Goal: Check status

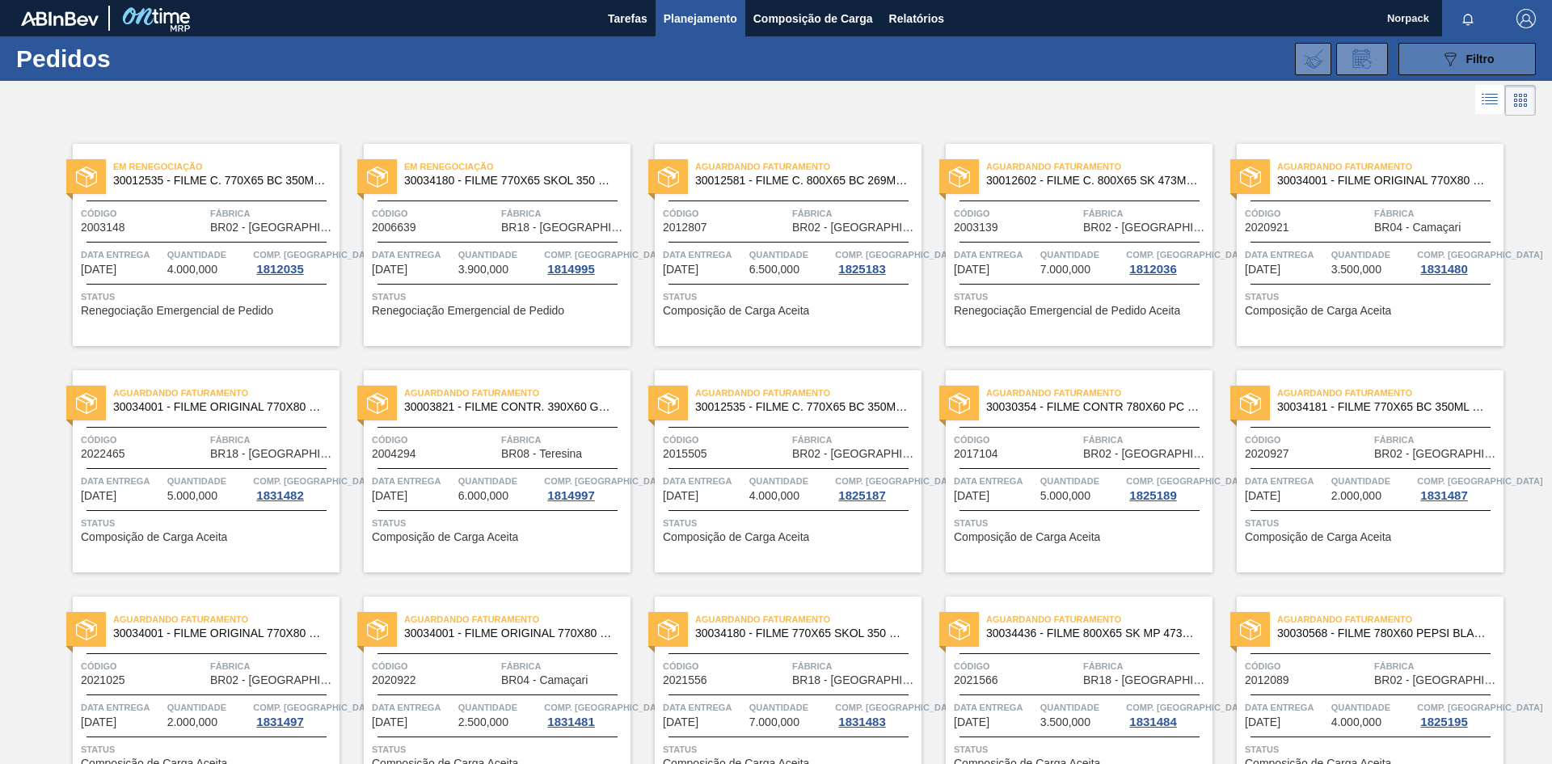
click at [1424, 55] on button "089F7B8B-B2A5-4AFE-B5C0-19BA573D28AC Filtro" at bounding box center [1466, 59] width 137 height 32
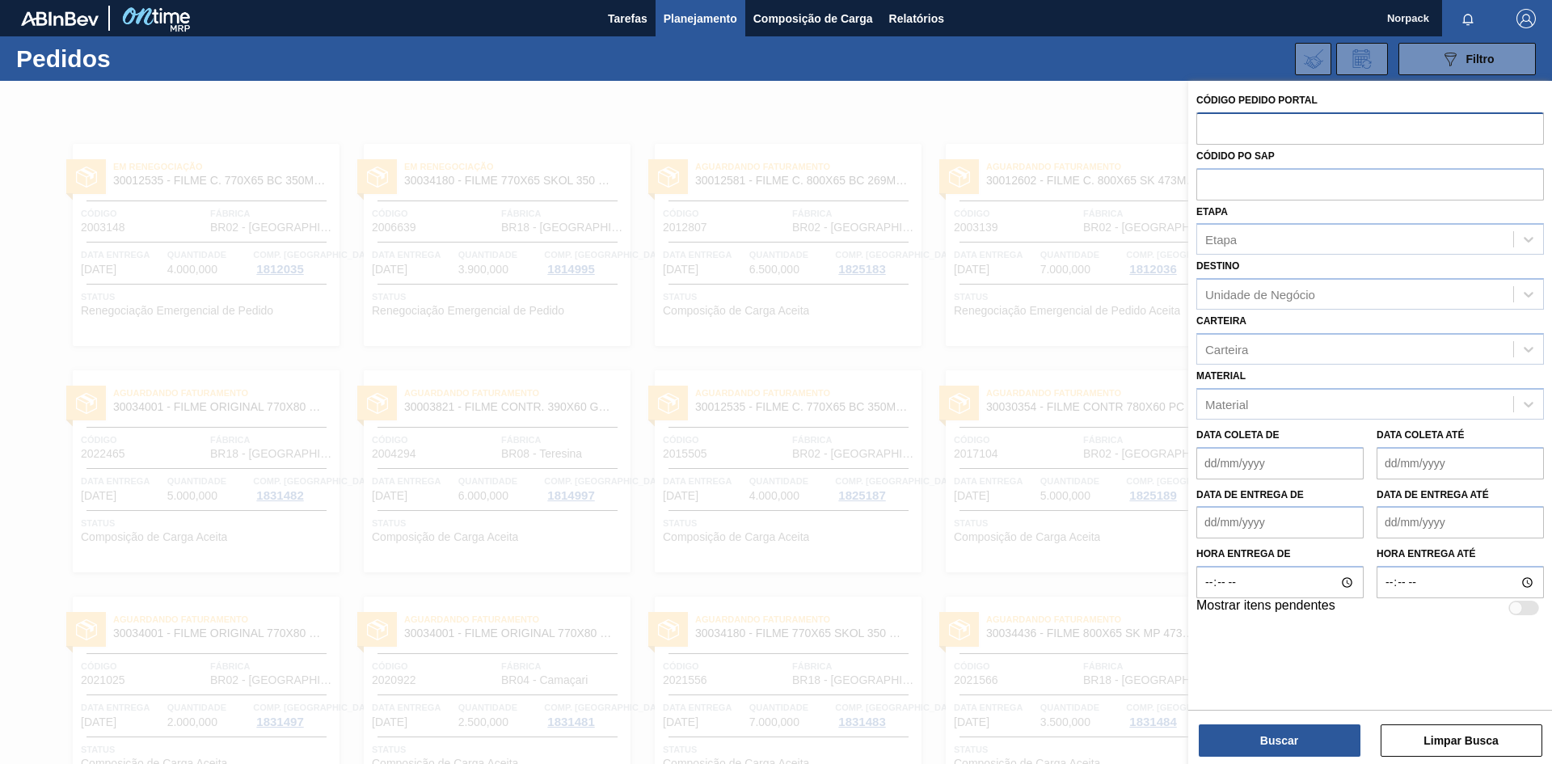
click at [1227, 130] on input "text" at bounding box center [1369, 127] width 347 height 31
paste input "2022693"
type input "2022693"
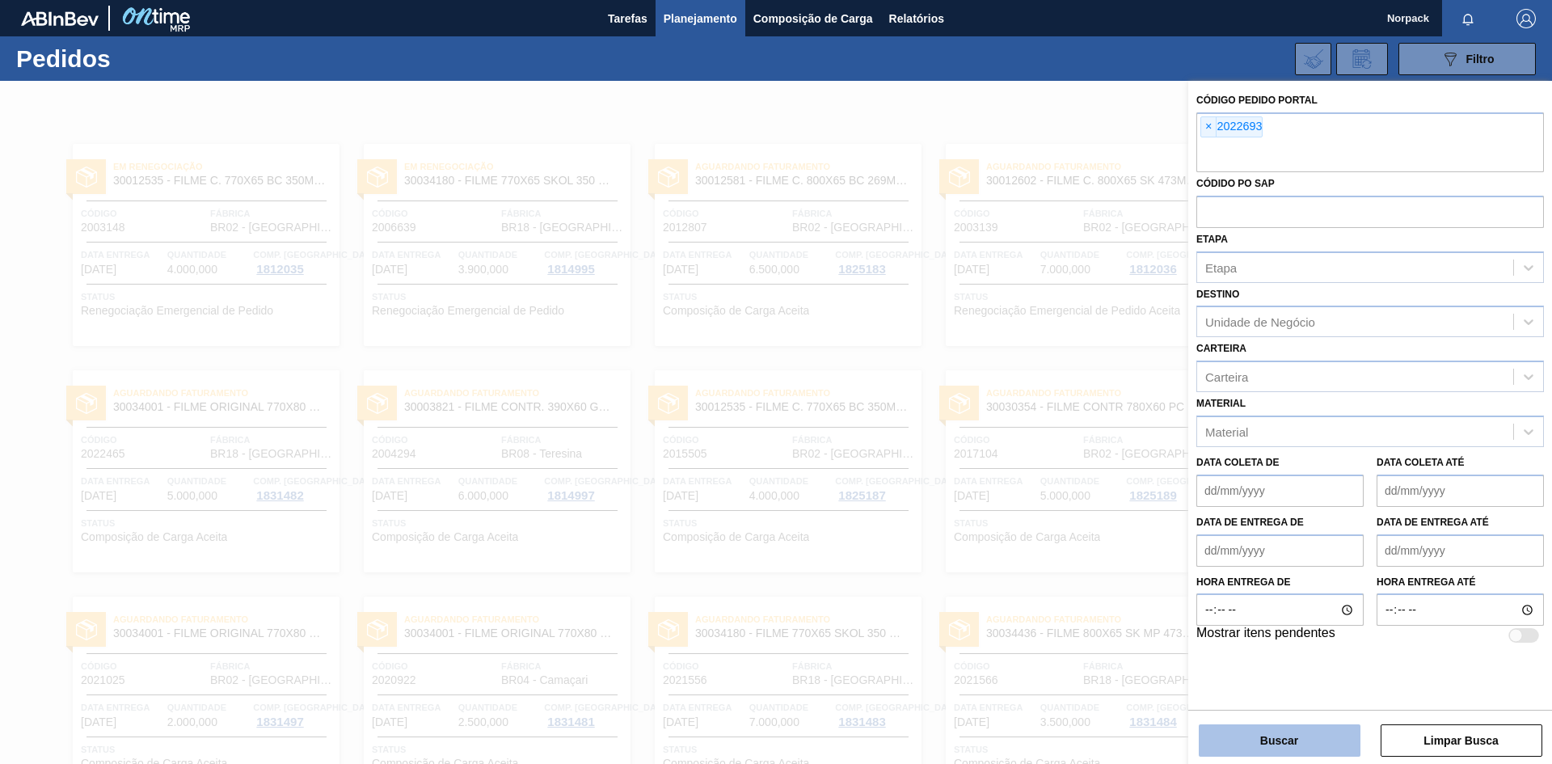
click at [1261, 741] on button "Buscar" at bounding box center [1279, 740] width 162 height 32
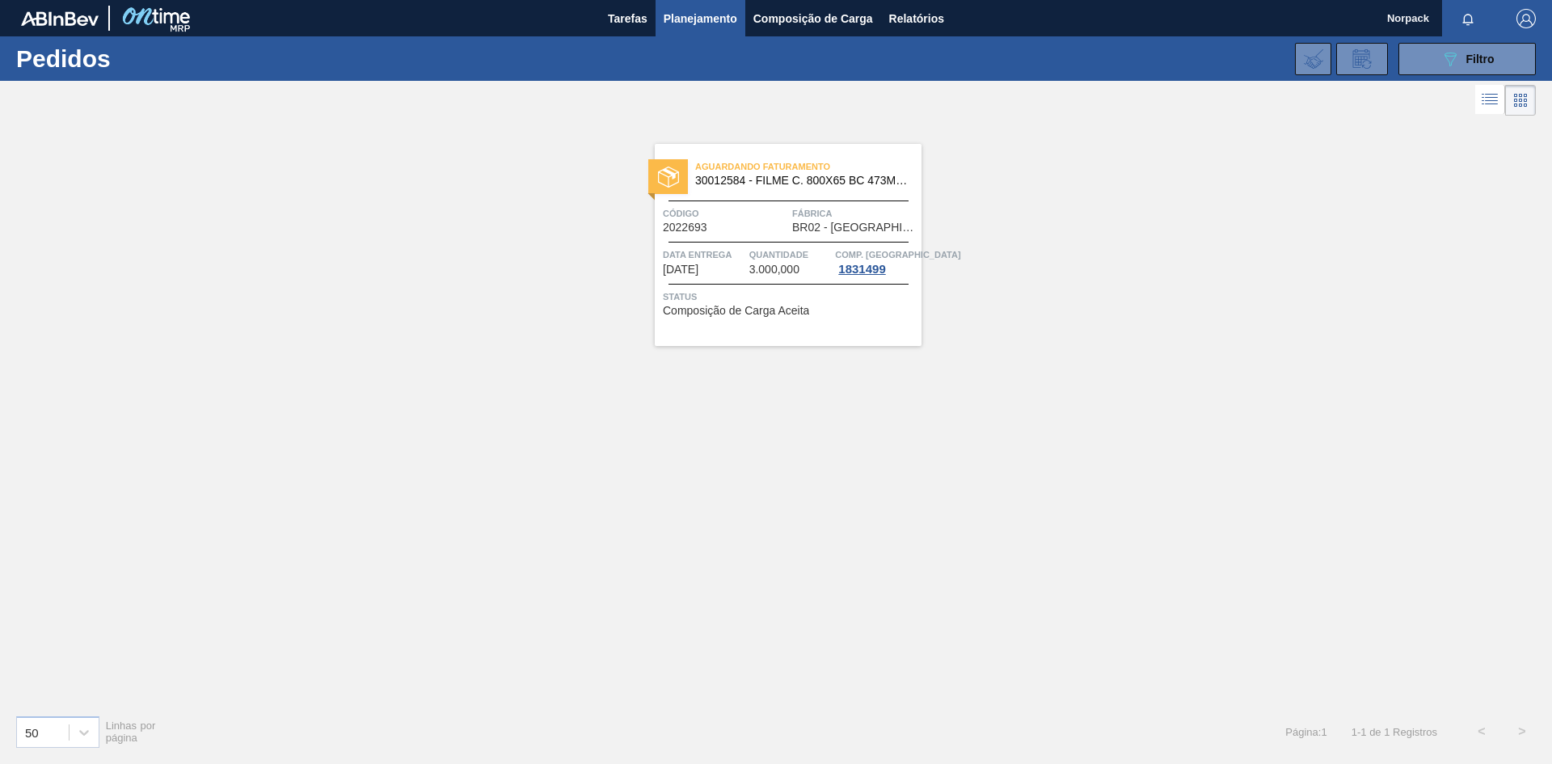
click at [766, 238] on div "Aguardando Faturamento 30012584 - FILME C. 800X65 BC 473ML C12 429 Código 20226…" at bounding box center [788, 245] width 267 height 202
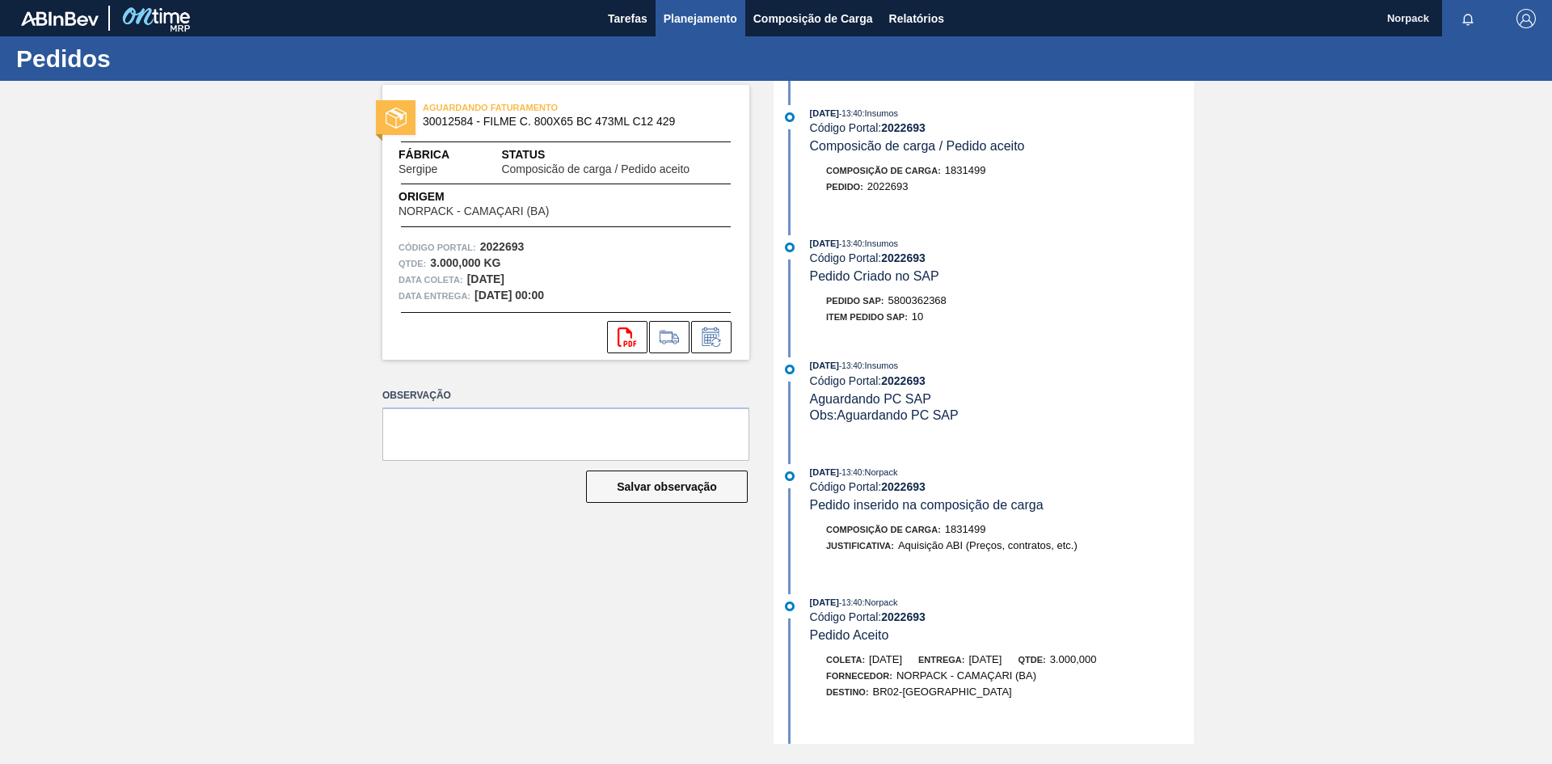
click at [704, 21] on span "Planejamento" at bounding box center [700, 18] width 74 height 19
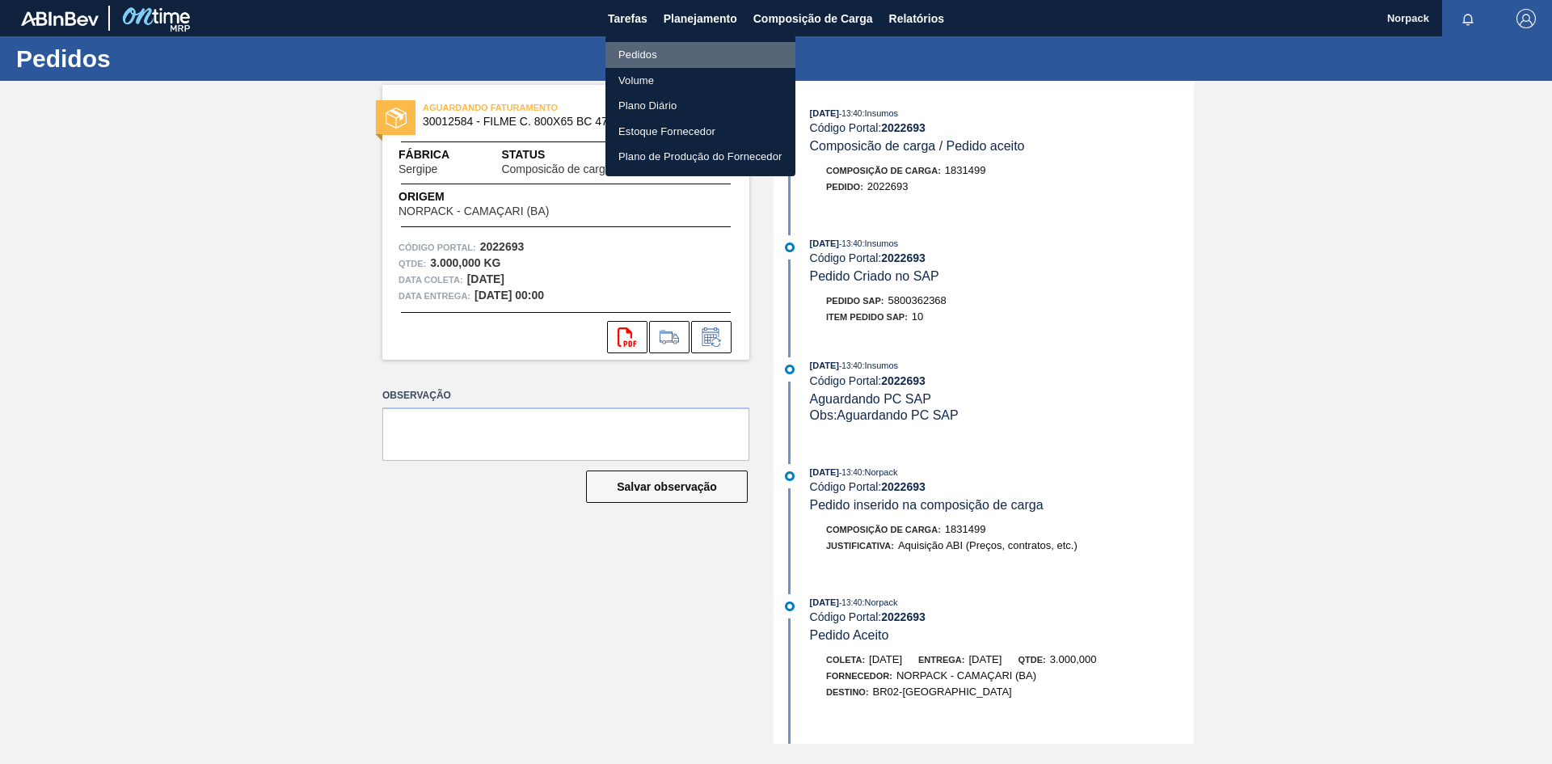
click at [658, 54] on li "Pedidos" at bounding box center [700, 55] width 190 height 26
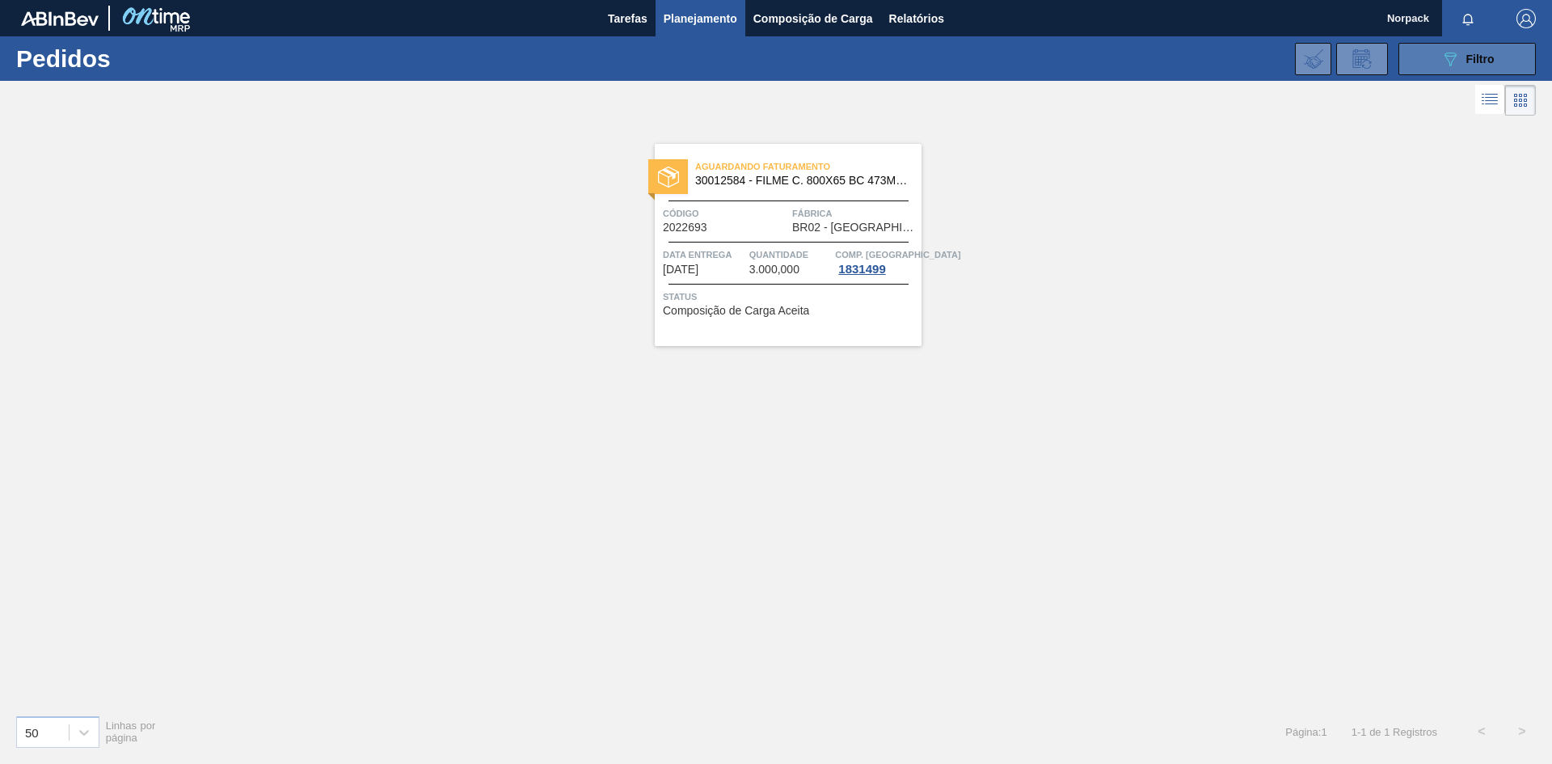
click at [1476, 53] on span "Filtro" at bounding box center [1480, 59] width 28 height 13
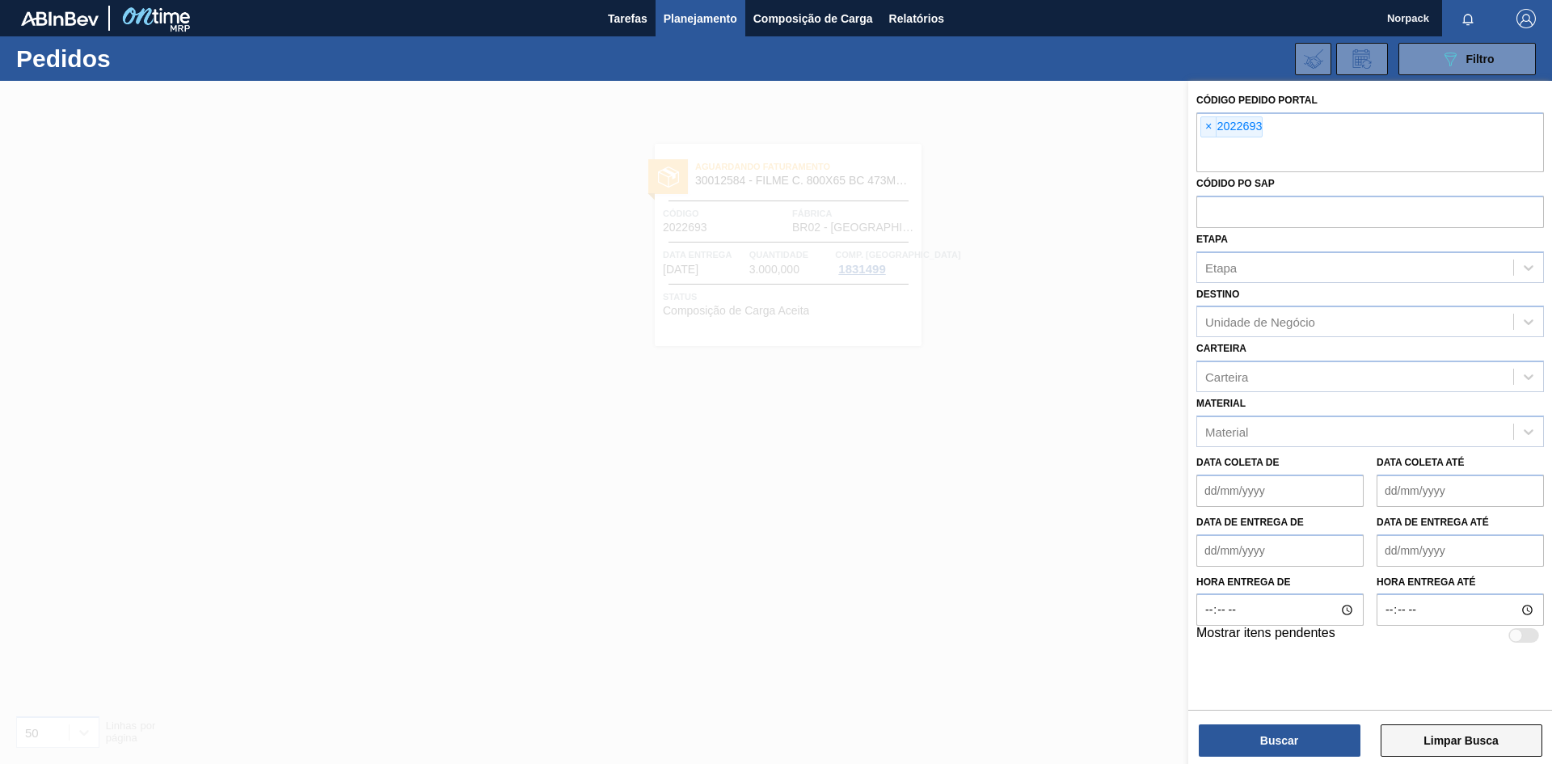
click at [1461, 736] on button "Limpar Busca" at bounding box center [1461, 740] width 162 height 32
